Goal: Transaction & Acquisition: Obtain resource

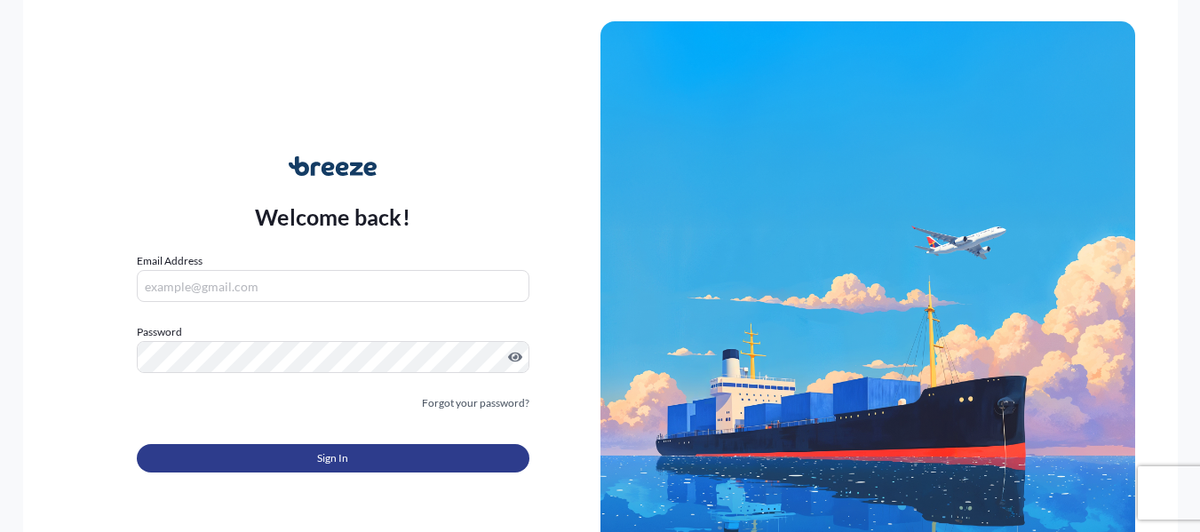
type input "[PERSON_NAME][EMAIL_ADDRESS][PERSON_NAME][DOMAIN_NAME]"
click at [419, 455] on button "Sign In" at bounding box center [333, 458] width 393 height 28
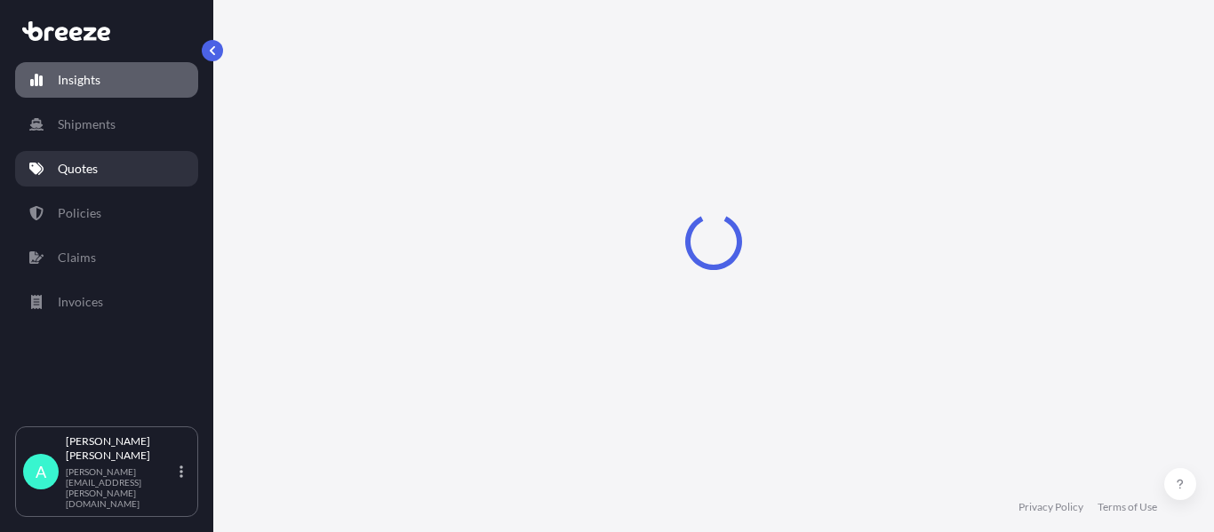
click at [46, 162] on link "Quotes" at bounding box center [106, 169] width 183 height 36
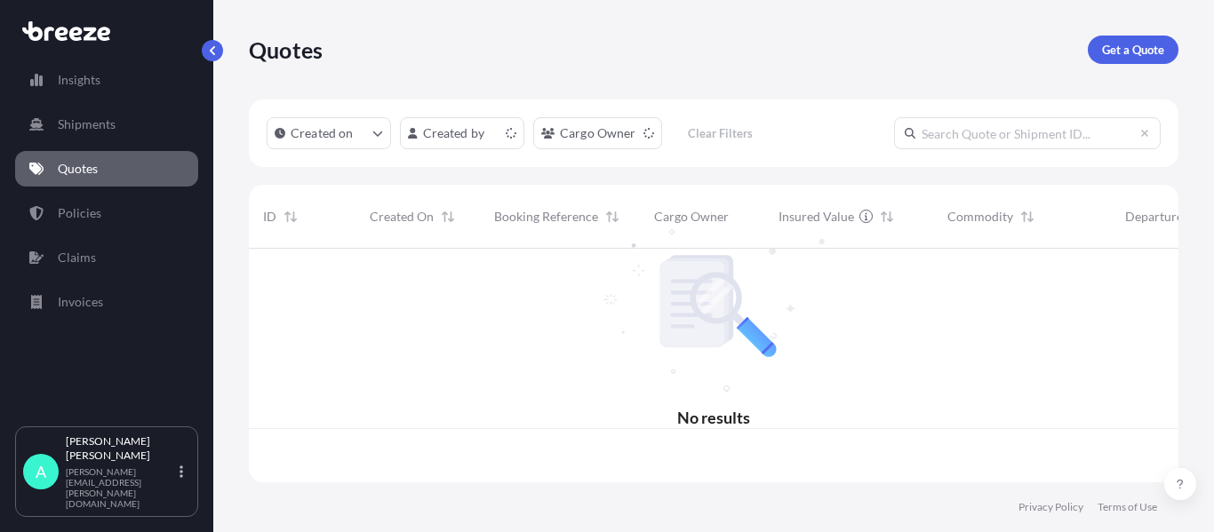
scroll to position [230, 916]
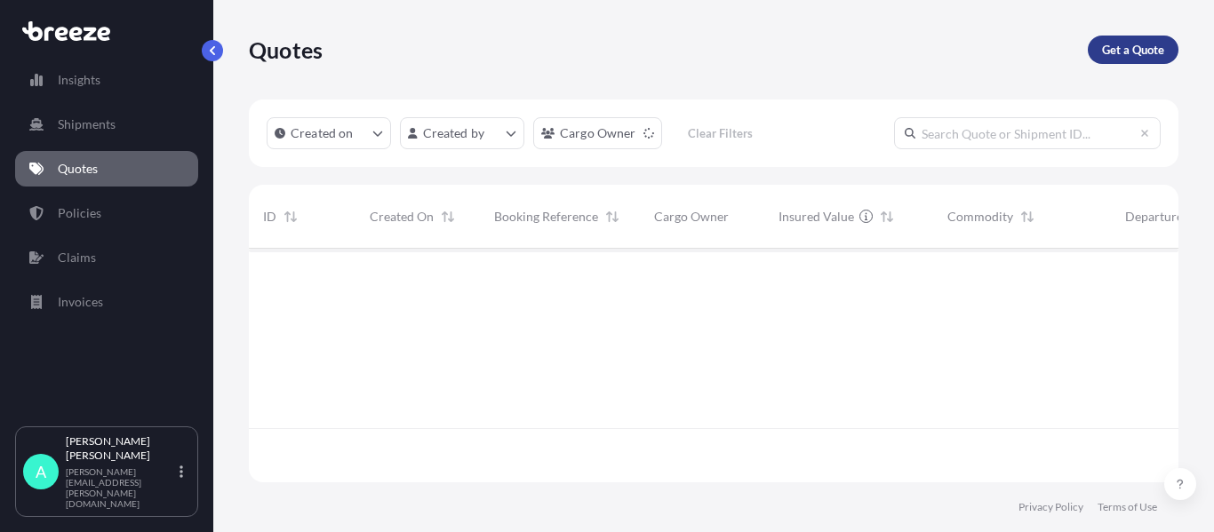
click at [1128, 51] on p "Get a Quote" at bounding box center [1133, 50] width 62 height 18
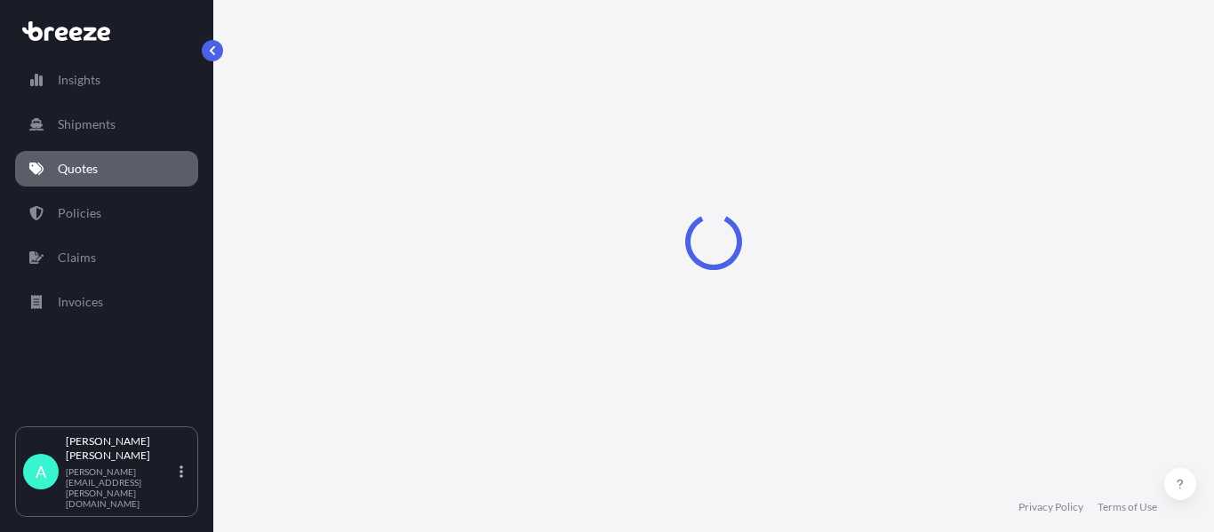
select select "Sea"
select select "1"
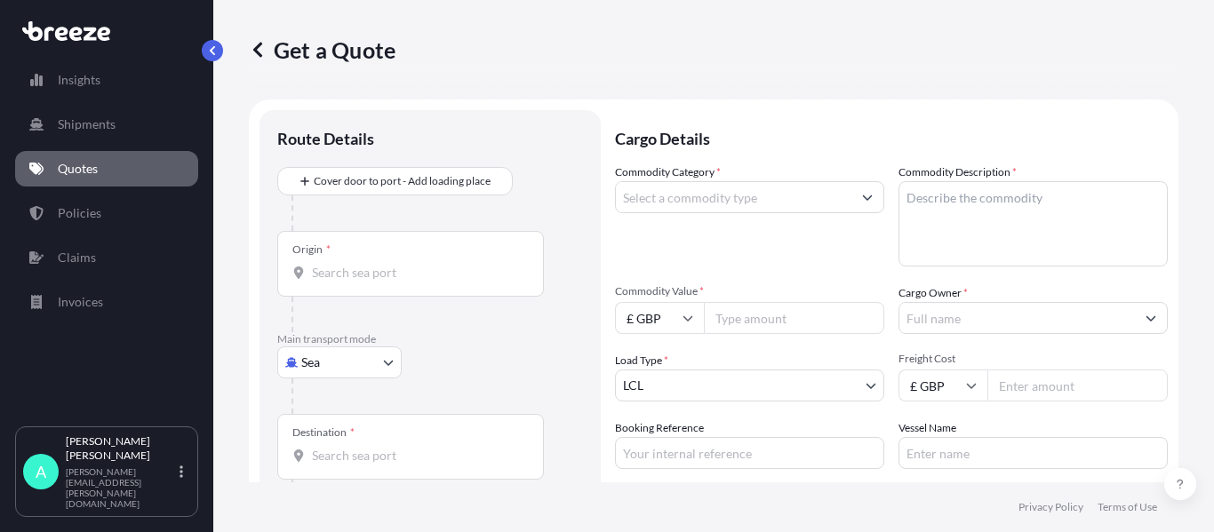
scroll to position [28, 0]
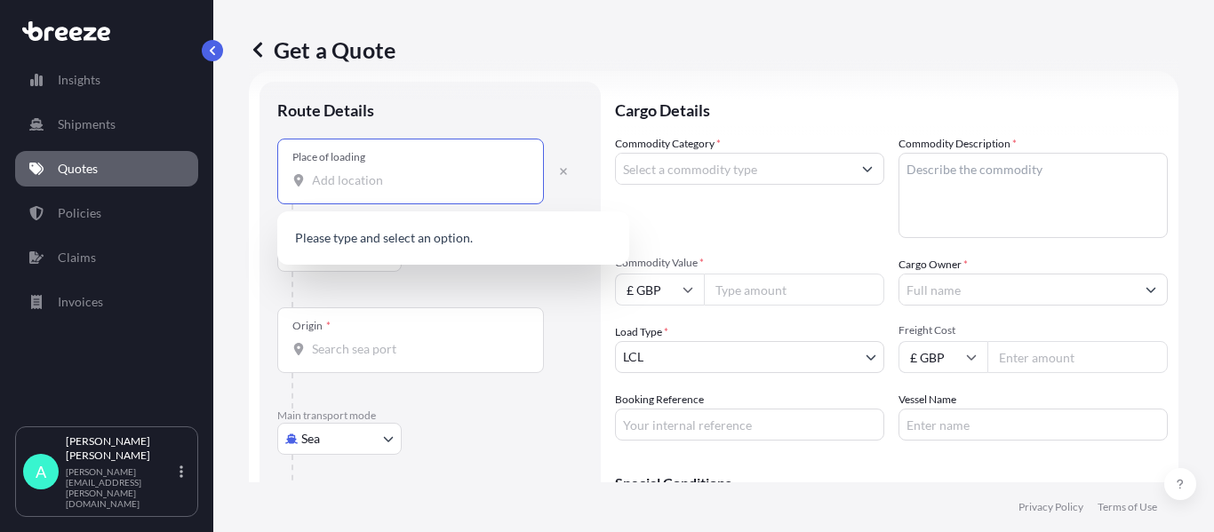
click at [363, 174] on input "Place of loading" at bounding box center [417, 180] width 210 height 18
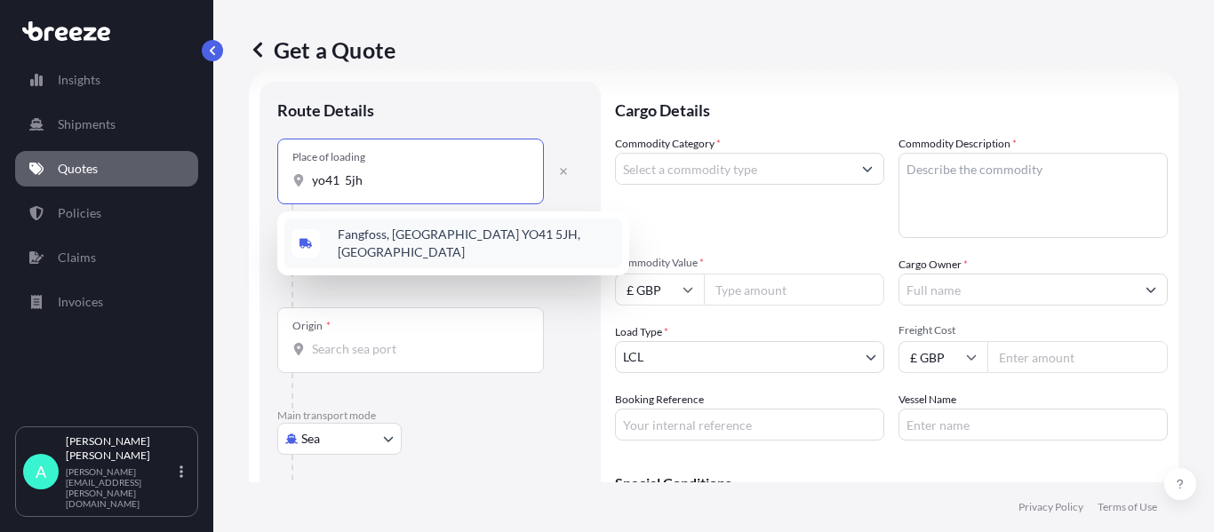
click at [397, 249] on div "Fangfoss, [GEOGRAPHIC_DATA] YO41 5JH, [GEOGRAPHIC_DATA]" at bounding box center [453, 244] width 338 height 50
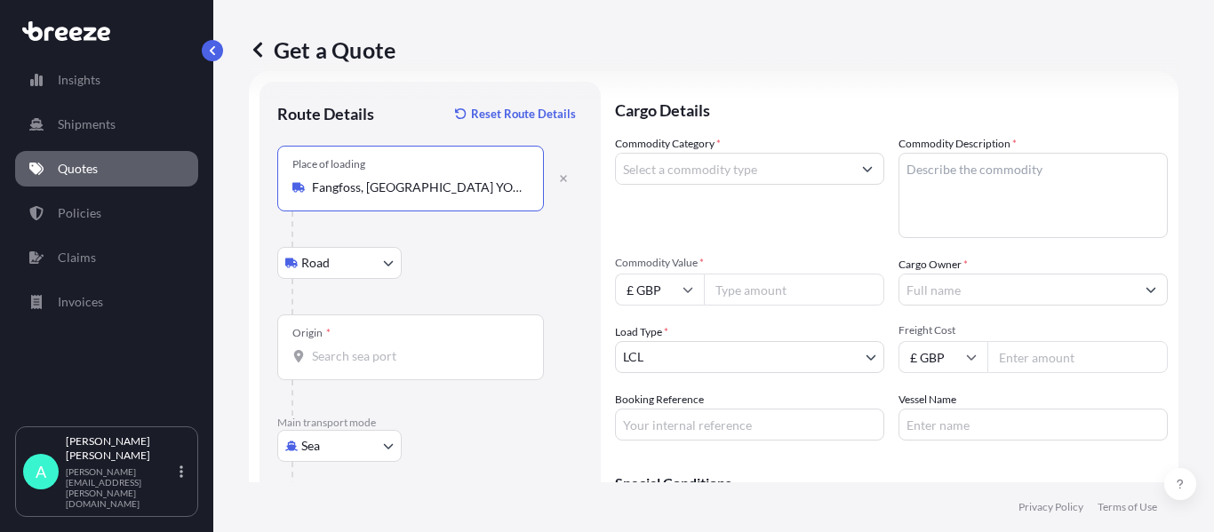
type input "Fangfoss, [GEOGRAPHIC_DATA] YO41 5JH, [GEOGRAPHIC_DATA]"
click at [374, 352] on input "Origin *" at bounding box center [417, 356] width 210 height 18
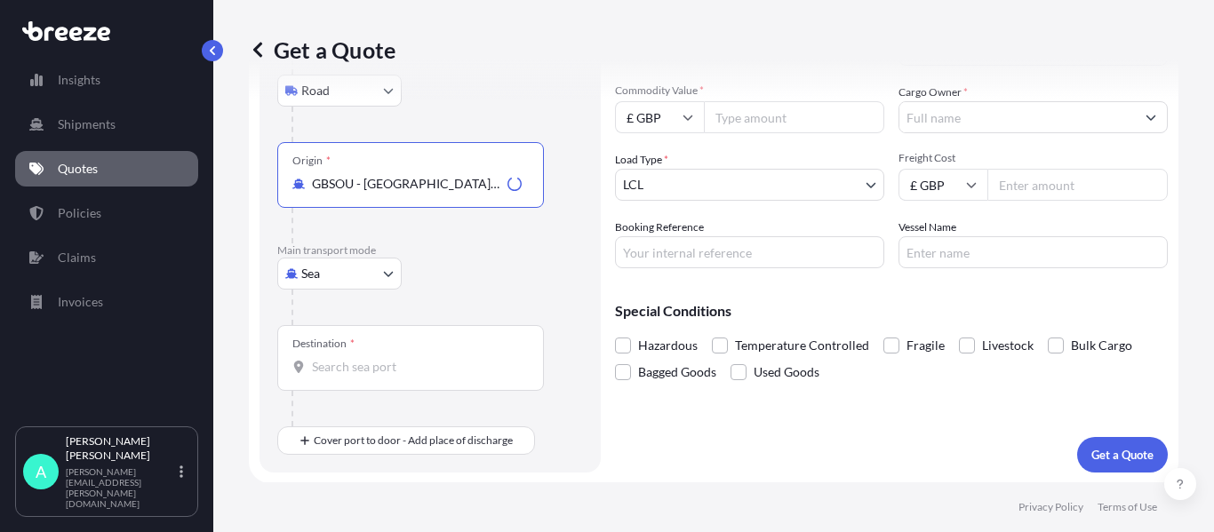
scroll to position [202, 0]
type input "GBSOU - [GEOGRAPHIC_DATA], [GEOGRAPHIC_DATA]"
click at [356, 362] on input "Destination *" at bounding box center [417, 366] width 210 height 18
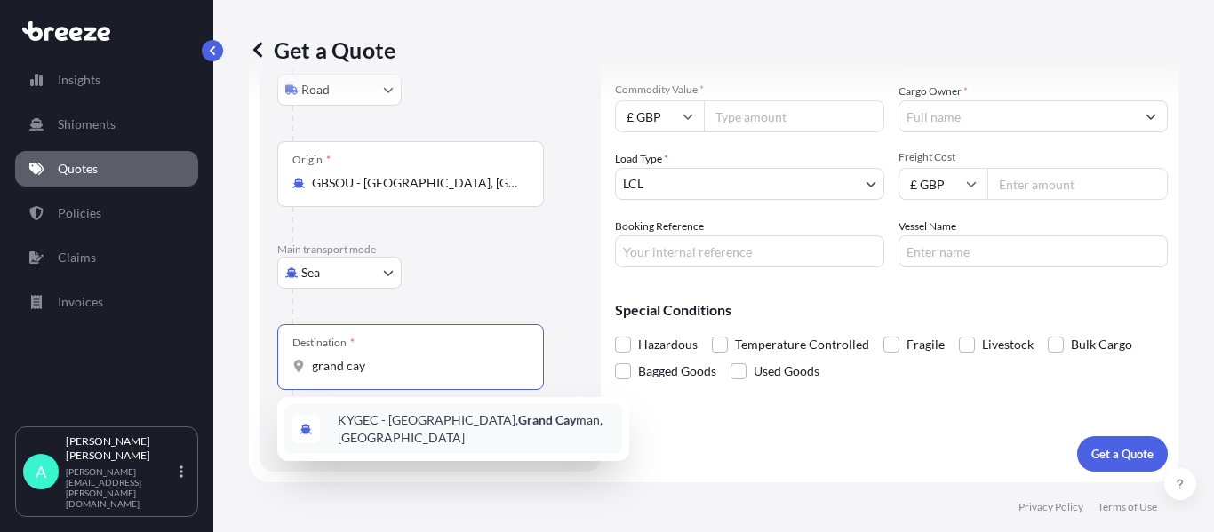
click at [454, 422] on span "KYGEC - [GEOGRAPHIC_DATA], [GEOGRAPHIC_DATA], [GEOGRAPHIC_DATA]" at bounding box center [476, 429] width 277 height 36
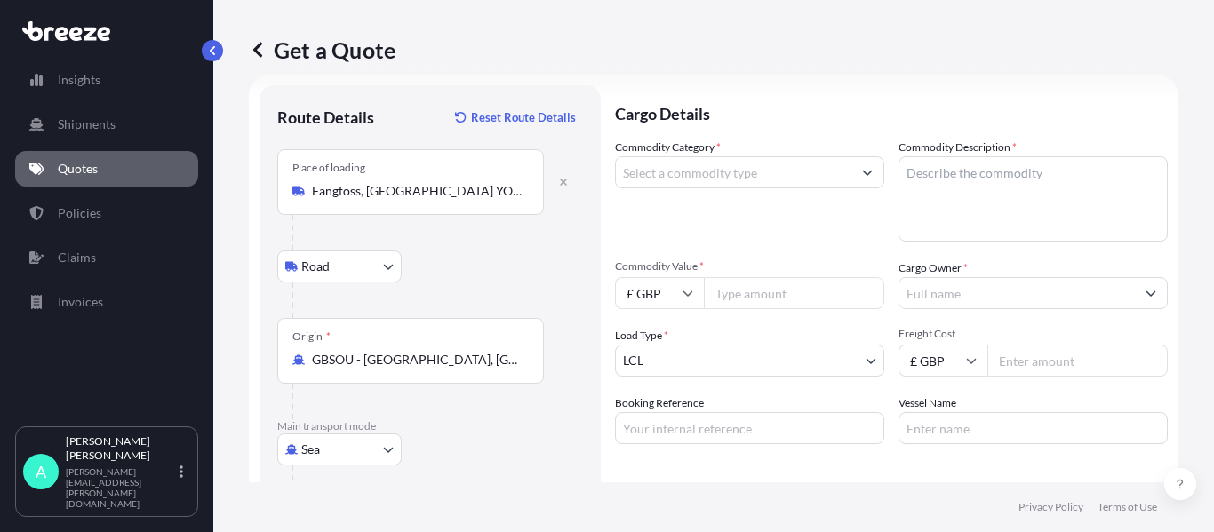
scroll to position [24, 0]
type input "KYGEC - [GEOGRAPHIC_DATA], [GEOGRAPHIC_DATA], [GEOGRAPHIC_DATA]"
click at [746, 178] on input "Commodity Category *" at bounding box center [733, 173] width 235 height 32
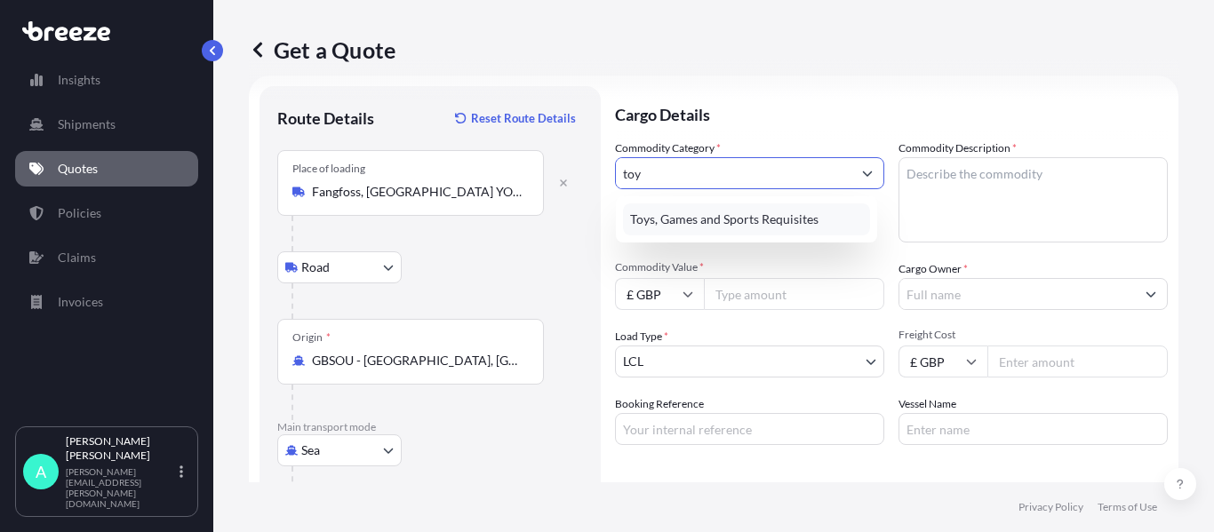
click at [758, 227] on div "Toys, Games and Sports Requisites" at bounding box center [746, 219] width 247 height 32
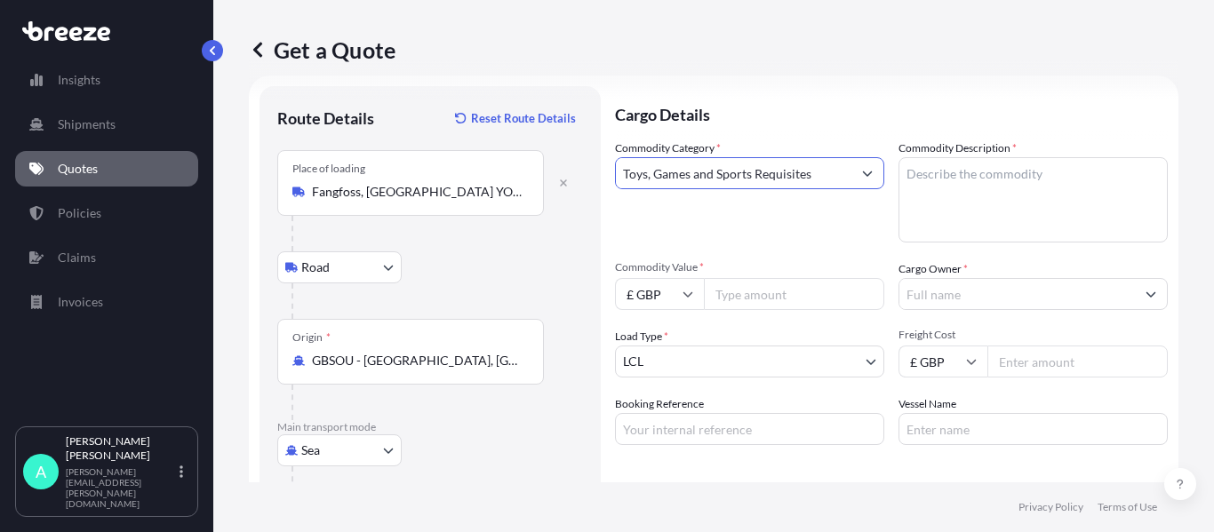
type input "Toys, Games and Sports Requisites"
click at [968, 185] on textarea "Commodity Description *" at bounding box center [1032, 199] width 269 height 85
type textarea "Restored Rocking Horse"
click at [754, 299] on input "Commodity Value *" at bounding box center [794, 294] width 180 height 32
type input "975.00"
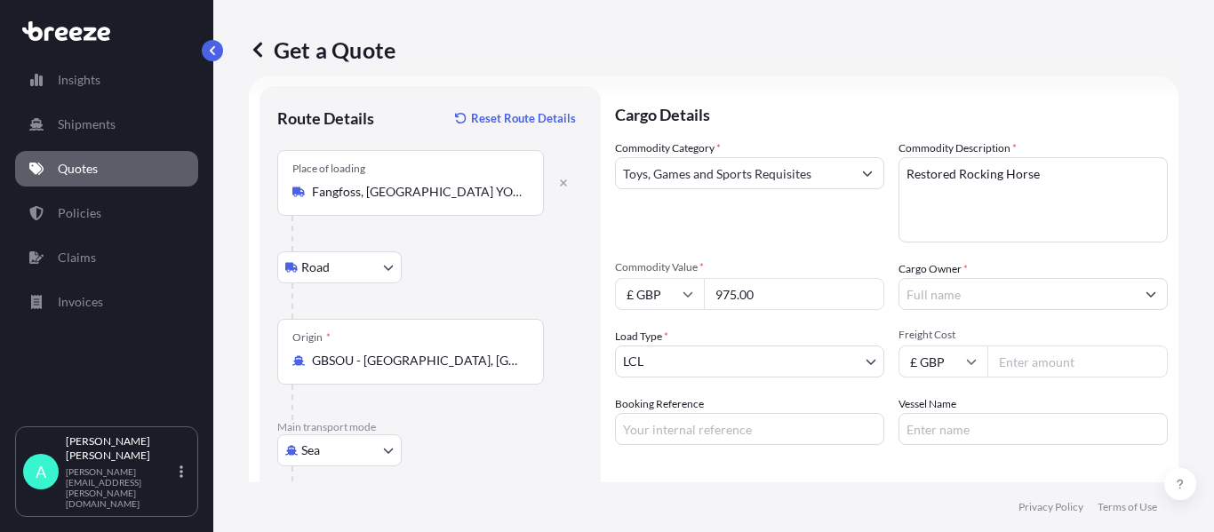
click at [715, 443] on input "Booking Reference" at bounding box center [749, 429] width 269 height 32
type input "17360"
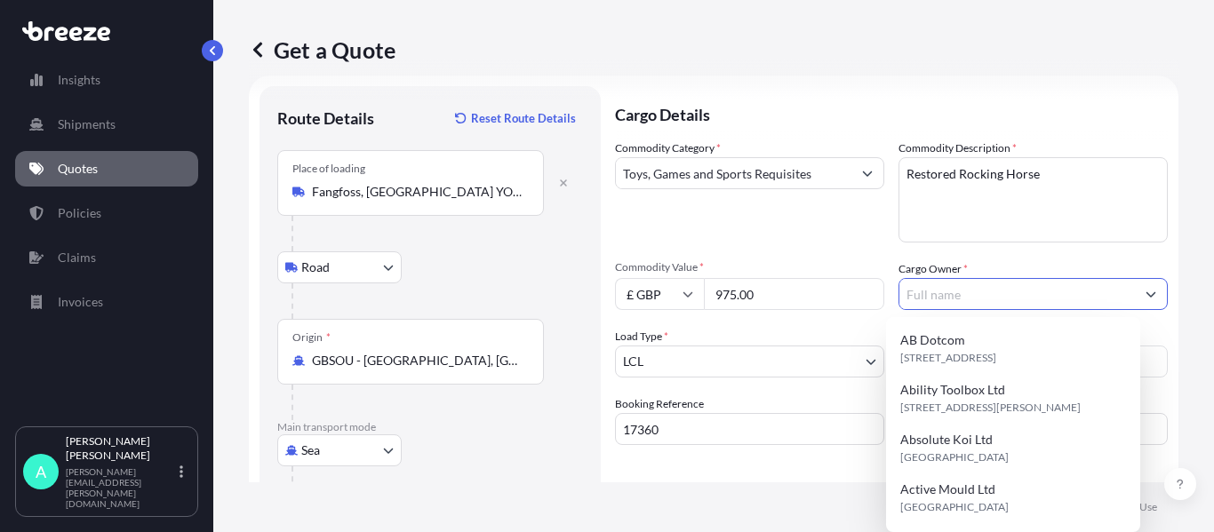
click at [992, 300] on input "Cargo Owner *" at bounding box center [1016, 294] width 235 height 32
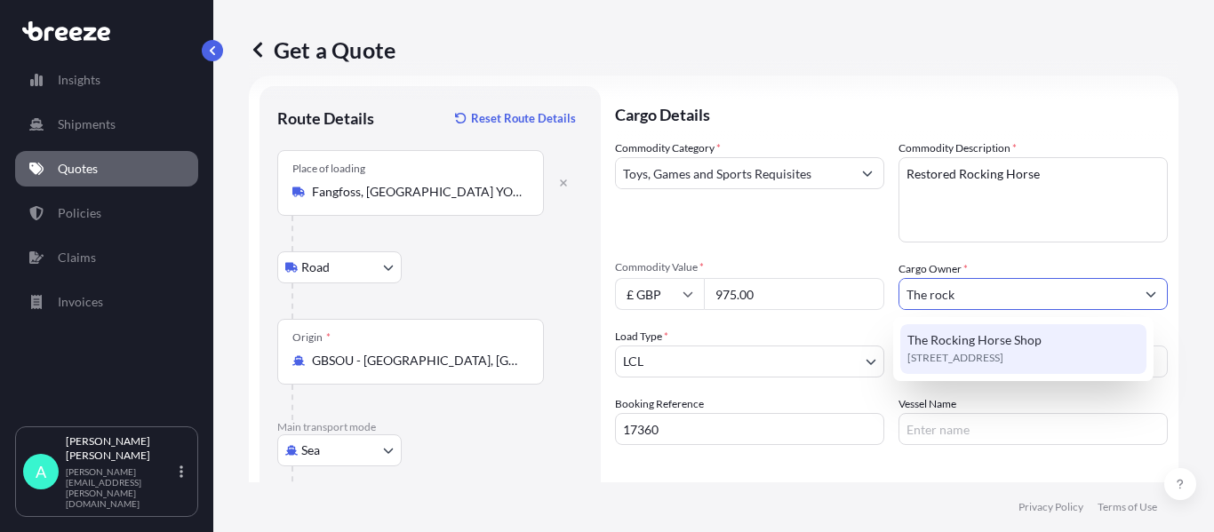
click at [977, 351] on span "[STREET_ADDRESS]" at bounding box center [955, 358] width 96 height 18
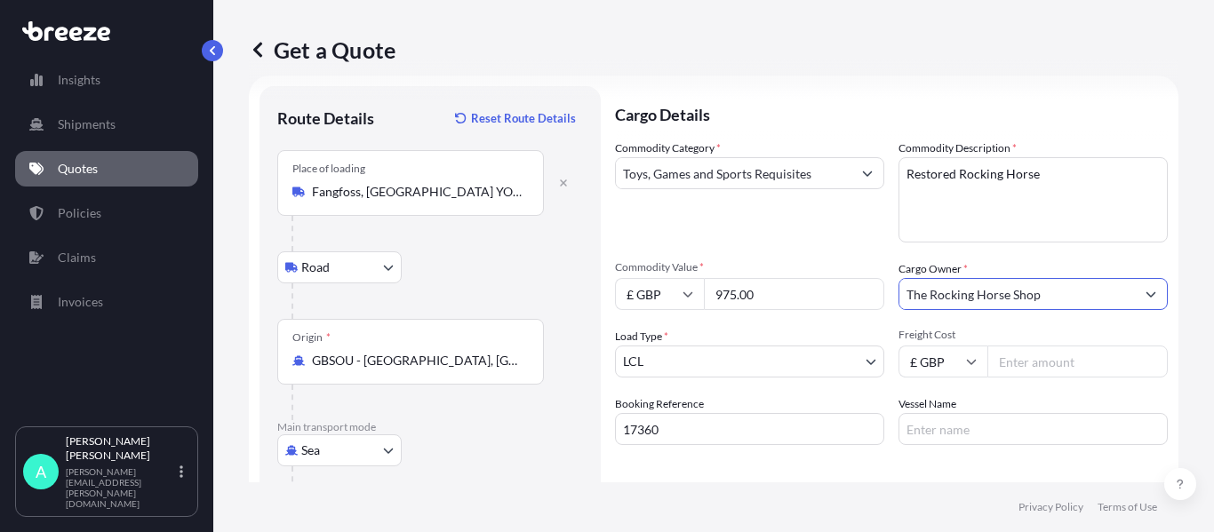
type input "The Rocking Horse Shop"
click at [1004, 368] on input "Freight Cost" at bounding box center [1077, 362] width 180 height 32
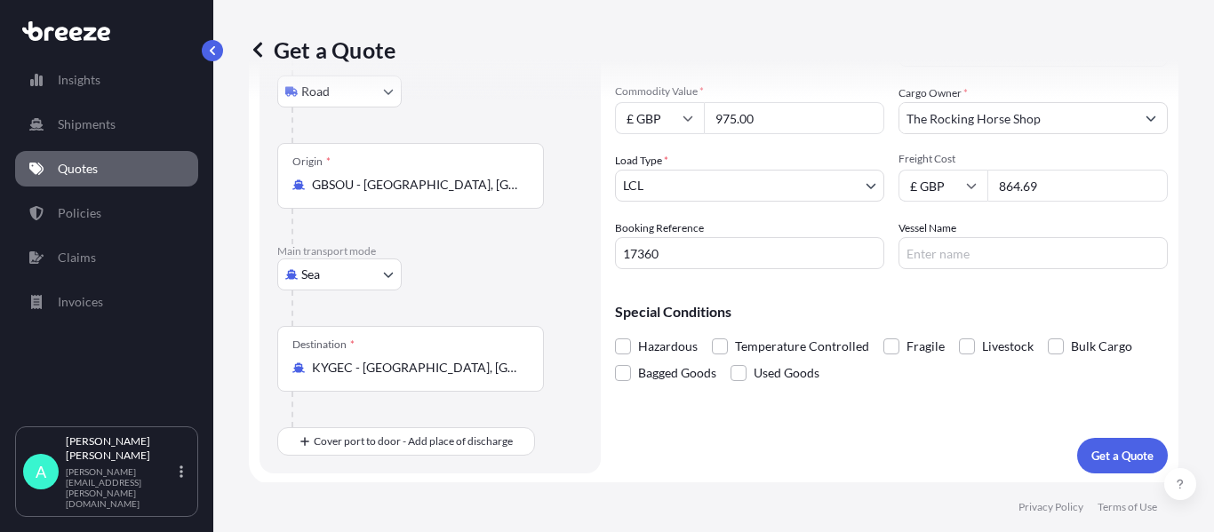
scroll to position [202, 0]
type input "864.69"
click at [960, 257] on input "Vessel Name" at bounding box center [1032, 251] width 269 height 32
type input "B"
click at [924, 251] on input "NYC RIGEL" at bounding box center [1032, 251] width 269 height 32
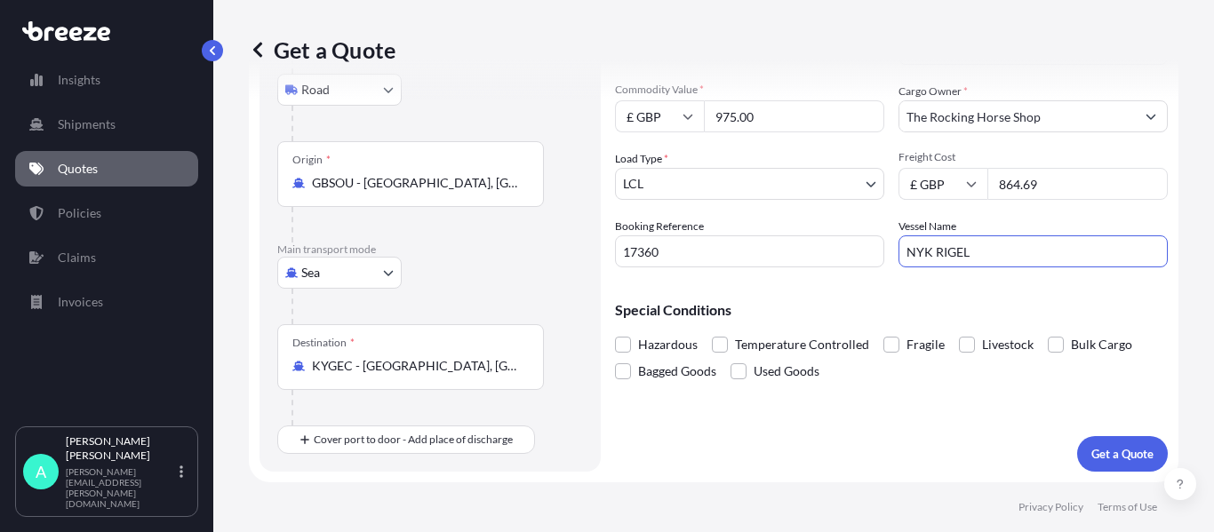
type input "NYK RIGEL"
click at [1102, 446] on p "Get a Quote" at bounding box center [1122, 454] width 62 height 18
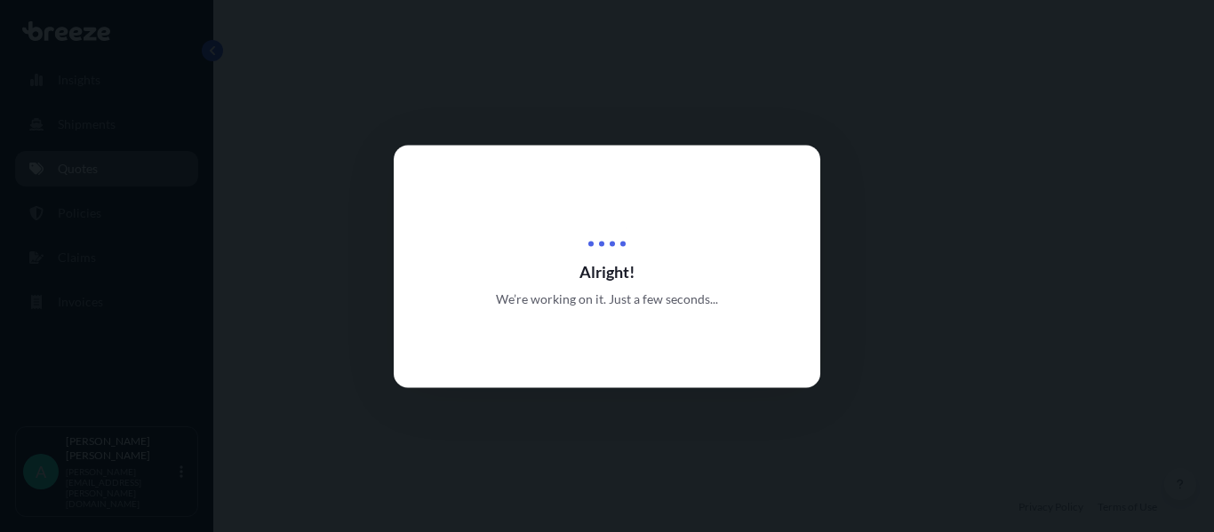
select select "Road"
select select "Sea"
select select "1"
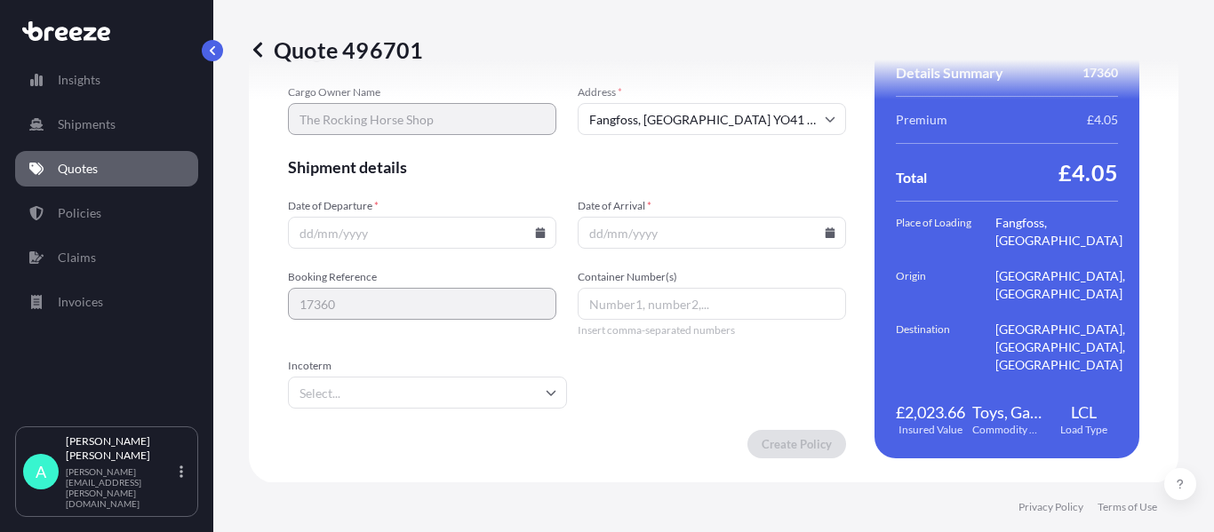
scroll to position [2430, 0]
click at [536, 235] on icon at bounding box center [541, 232] width 10 height 11
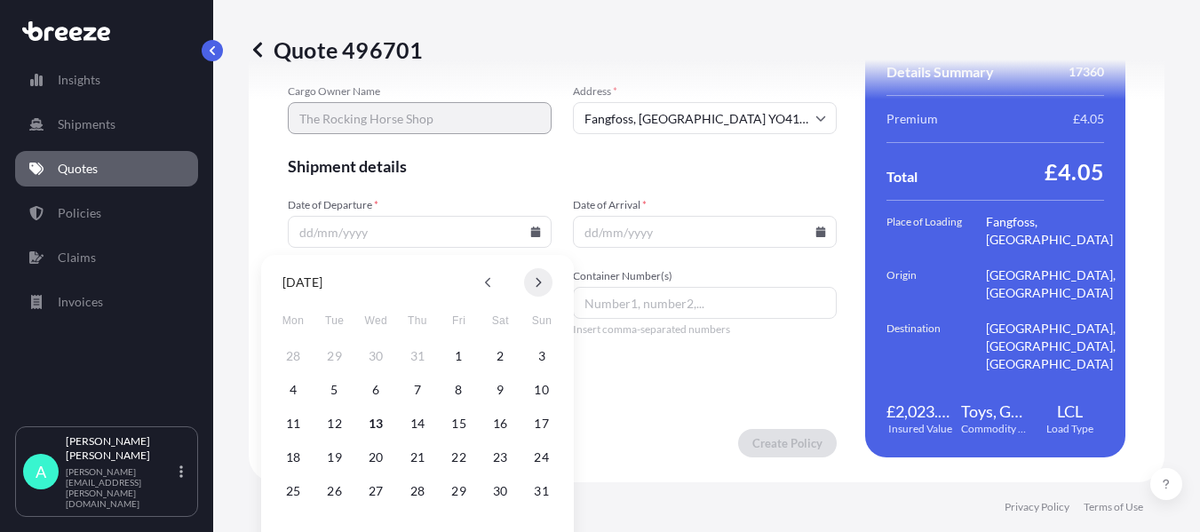
click at [539, 280] on icon at bounding box center [539, 283] width 5 height 10
click at [494, 353] on button "6" at bounding box center [500, 356] width 28 height 28
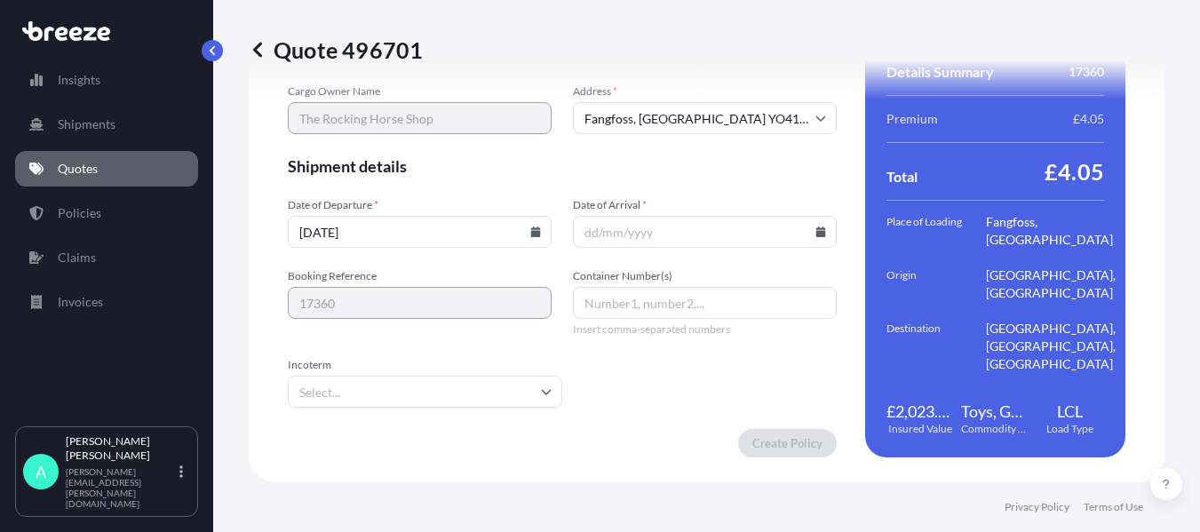
type input "[DATE]"
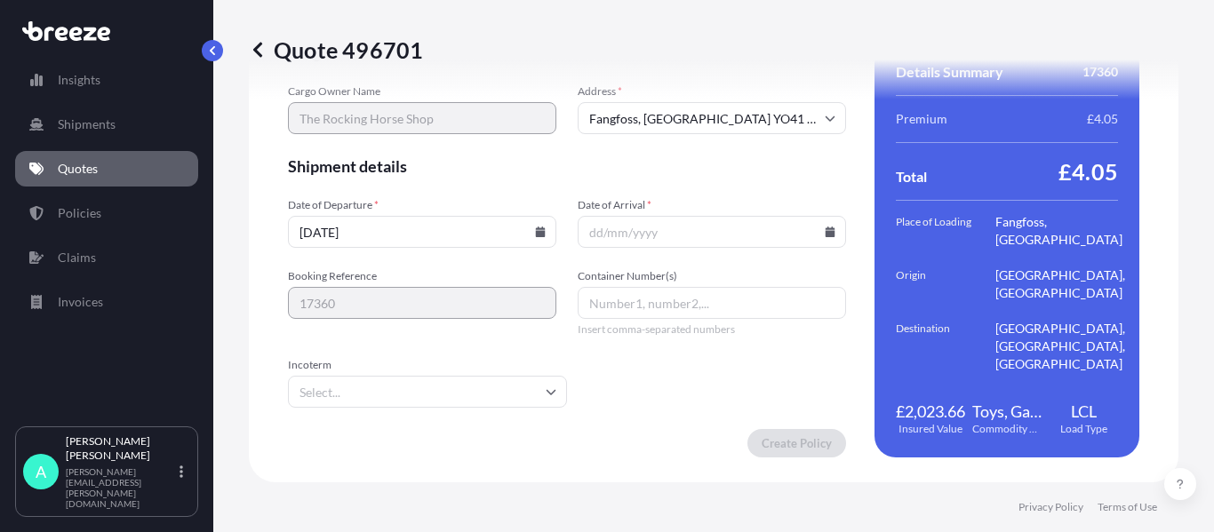
click at [825, 234] on icon at bounding box center [830, 232] width 10 height 11
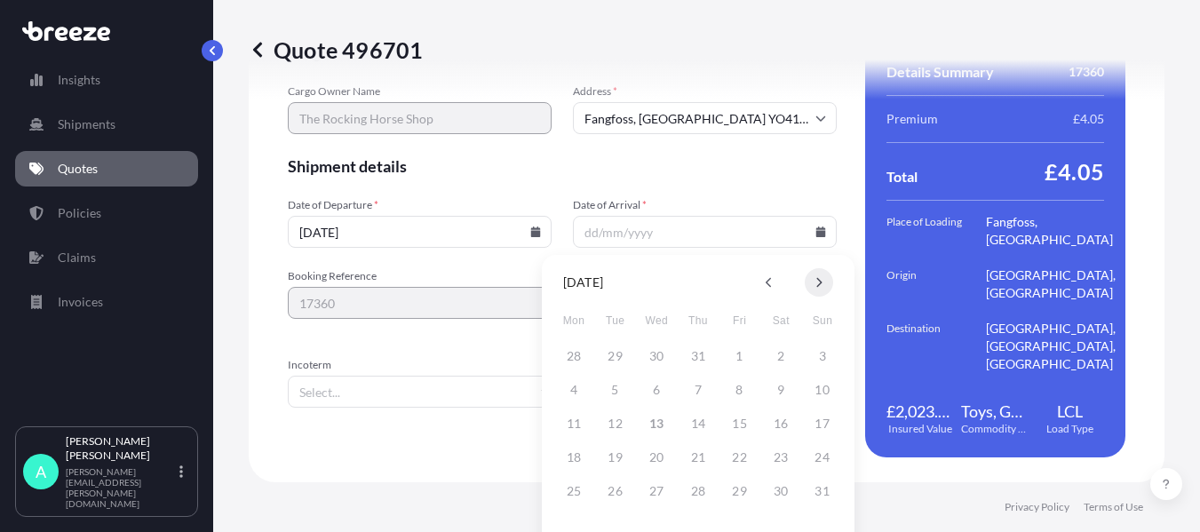
click at [817, 282] on icon at bounding box center [819, 282] width 7 height 11
click at [827, 458] on button "28" at bounding box center [823, 457] width 28 height 28
type input "[DATE]"
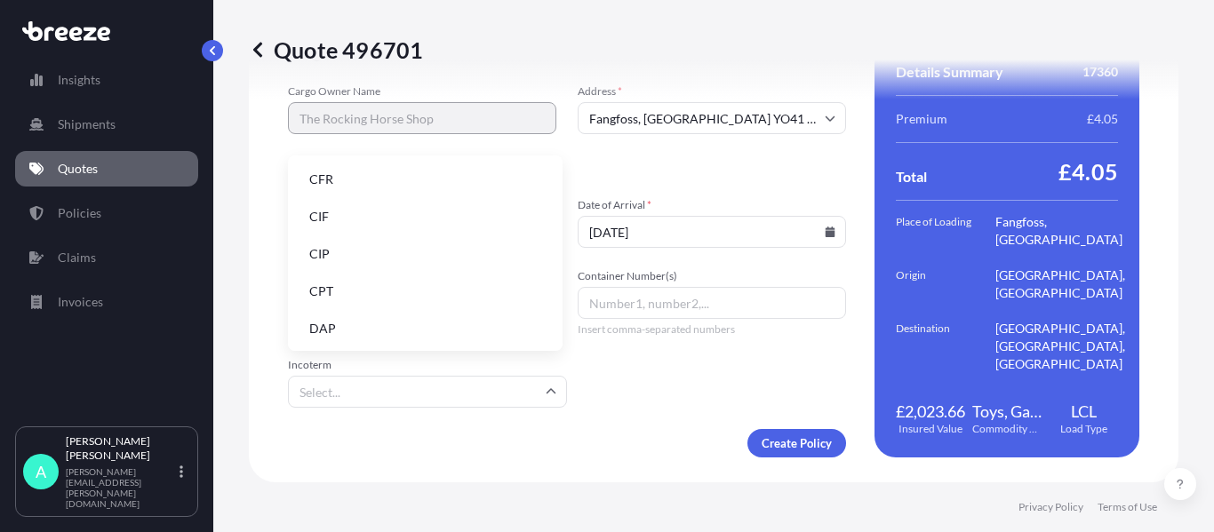
click at [408, 389] on input "Incoterm" at bounding box center [427, 392] width 279 height 32
click at [341, 174] on li "CFR" at bounding box center [425, 180] width 260 height 34
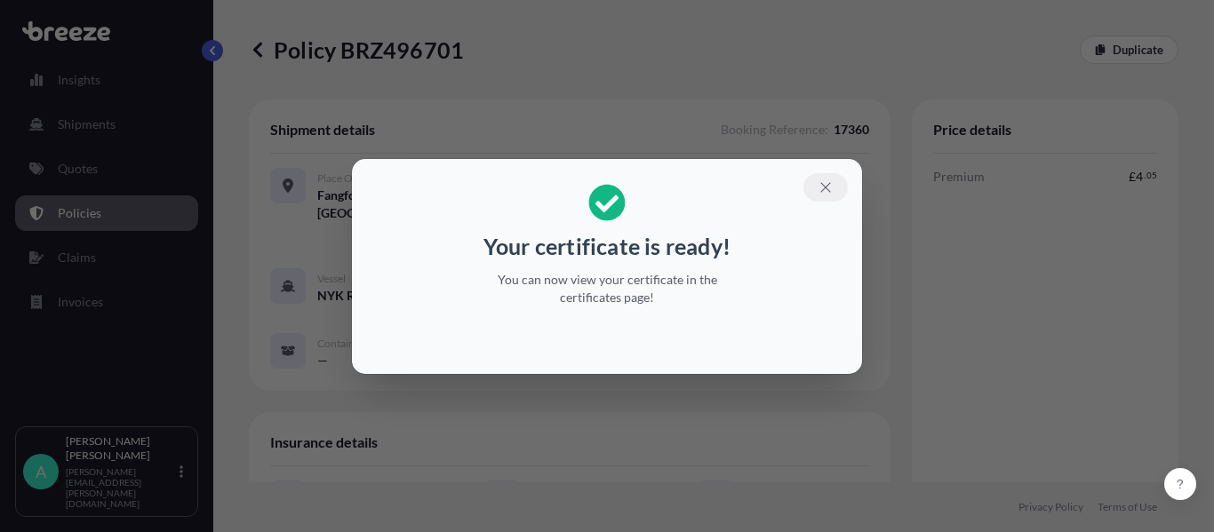
click at [819, 193] on icon "button" at bounding box center [825, 187] width 16 height 16
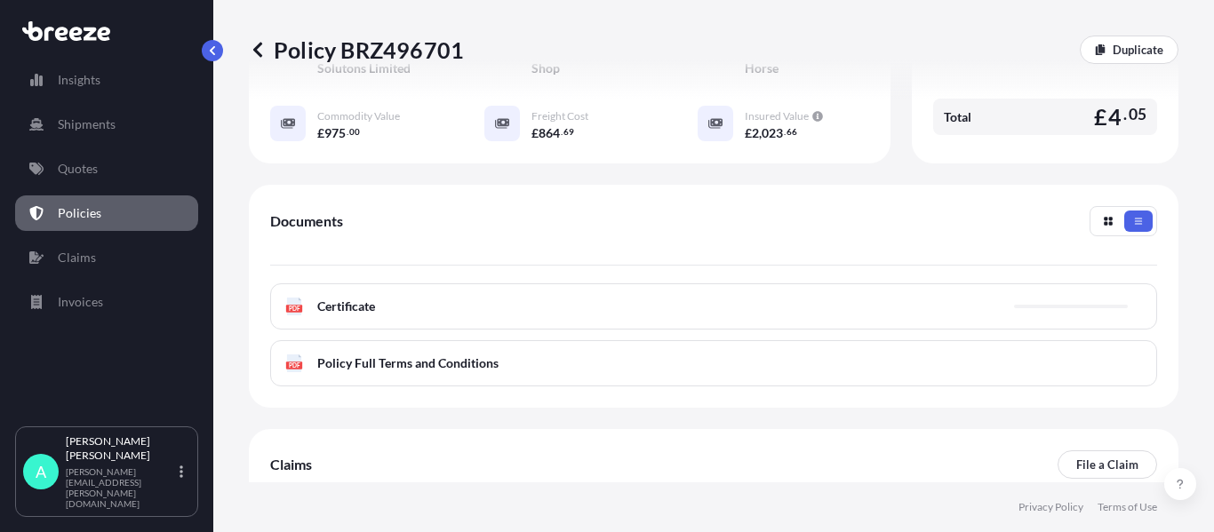
scroll to position [533, 0]
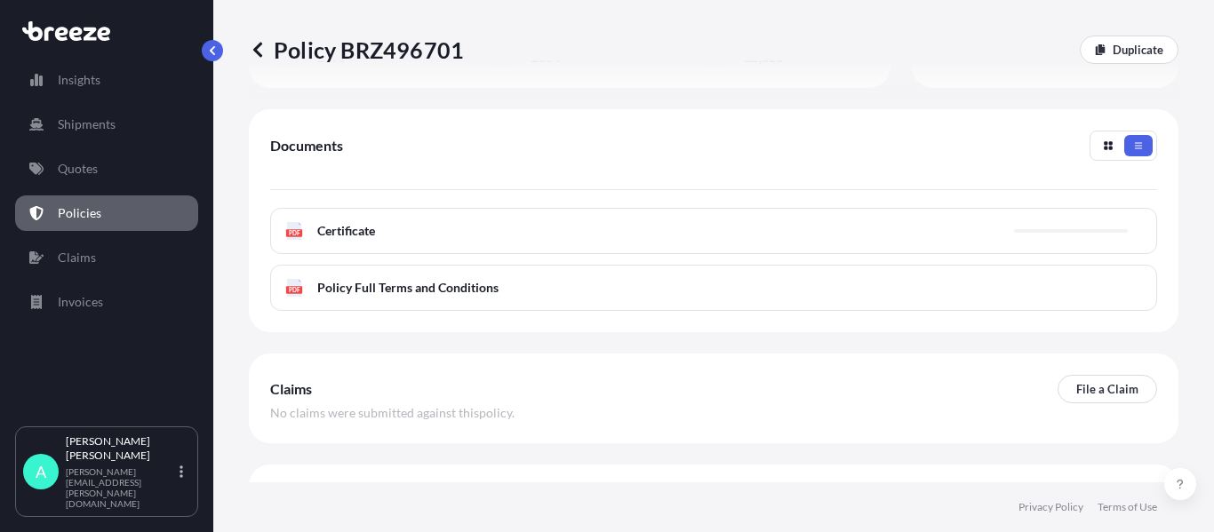
click at [379, 235] on div "PDF Certificate" at bounding box center [713, 231] width 887 height 46
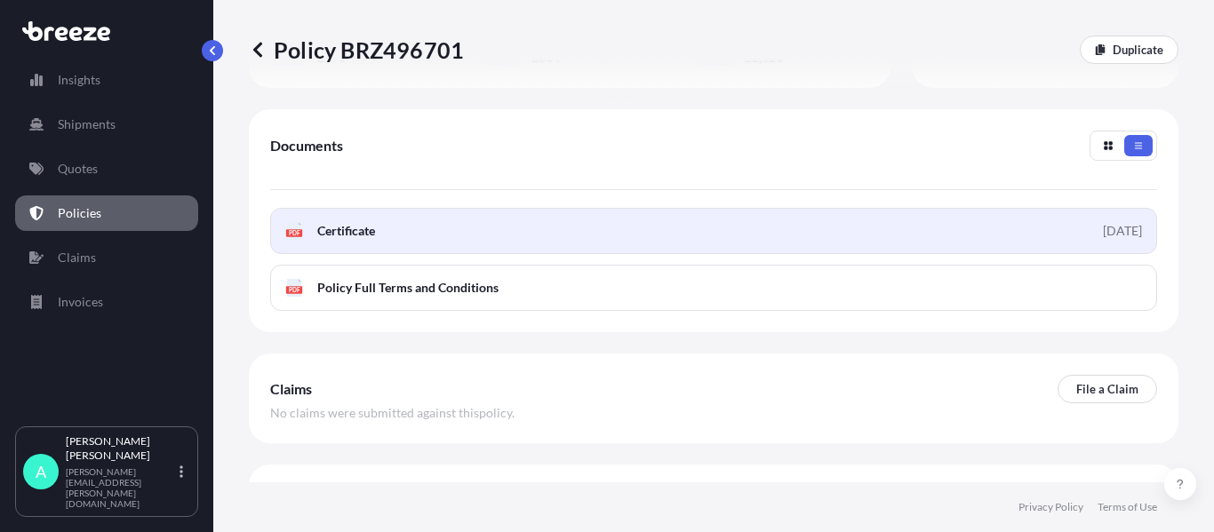
click at [416, 231] on link "PDF Certificate [DATE]" at bounding box center [713, 231] width 887 height 46
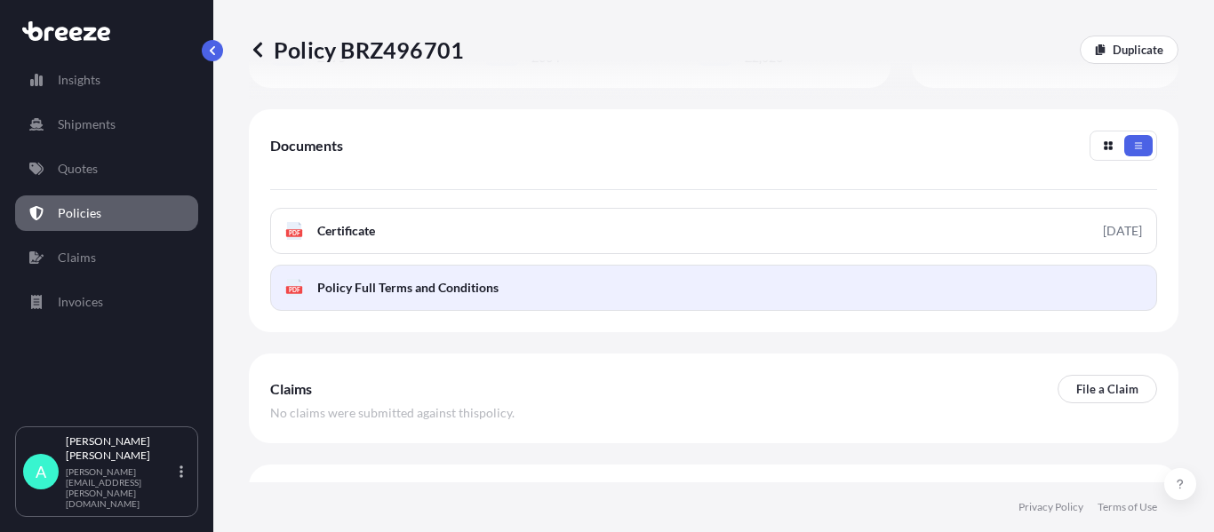
click at [342, 285] on span "Policy Full Terms and Conditions" at bounding box center [407, 288] width 181 height 18
